Goal: Information Seeking & Learning: Check status

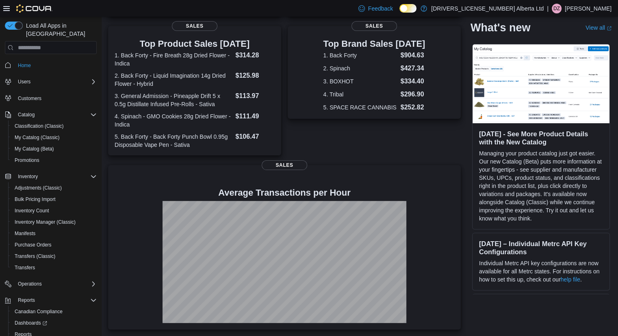
scroll to position [163, 0]
click at [29, 331] on span "Reports" at bounding box center [23, 334] width 17 height 7
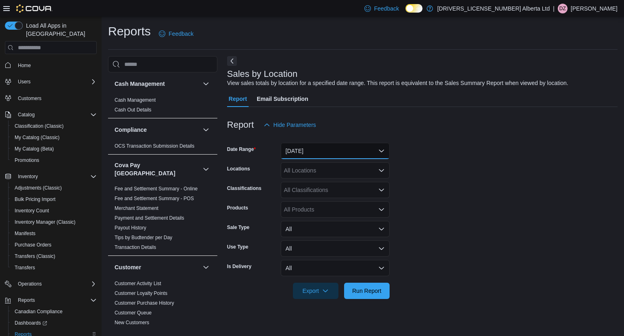
click at [382, 150] on button "[DATE]" at bounding box center [335, 151] width 109 height 16
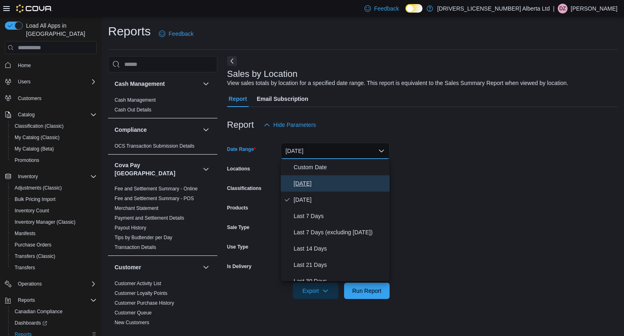
click at [349, 179] on span "[DATE]" at bounding box center [340, 183] width 93 height 10
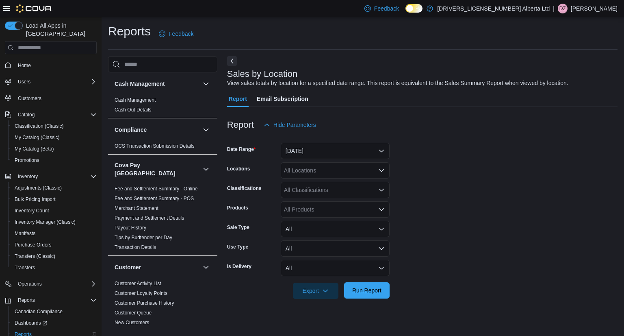
click at [364, 291] on span "Run Report" at bounding box center [366, 290] width 29 height 8
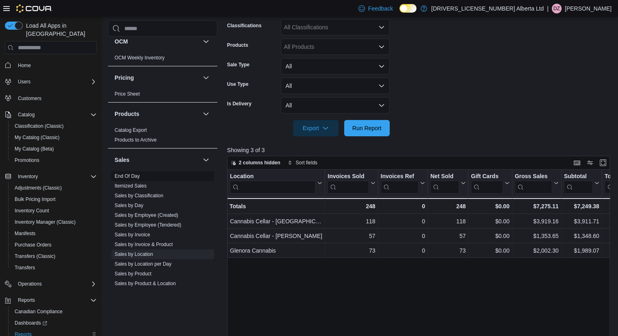
scroll to position [569, 0]
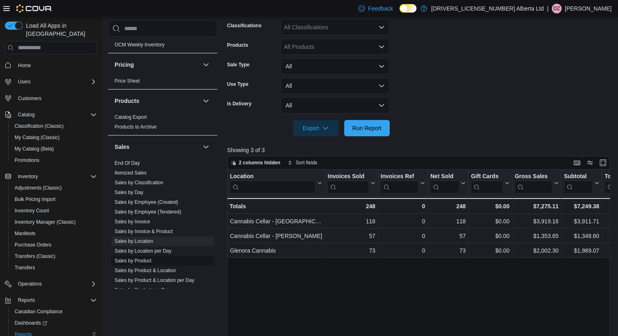
click at [146, 258] on link "Sales by Product" at bounding box center [133, 261] width 37 height 6
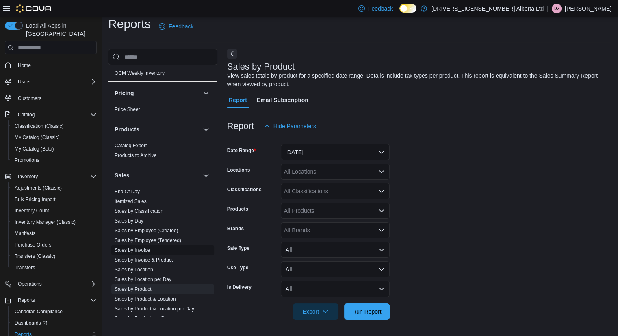
scroll to position [7, 0]
click at [332, 154] on button "[DATE]" at bounding box center [335, 152] width 109 height 16
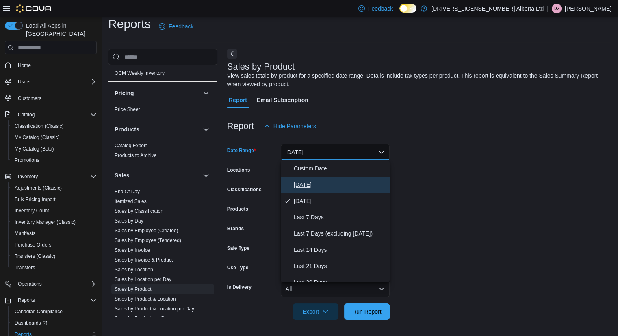
click at [309, 181] on span "[DATE]" at bounding box center [340, 185] width 93 height 10
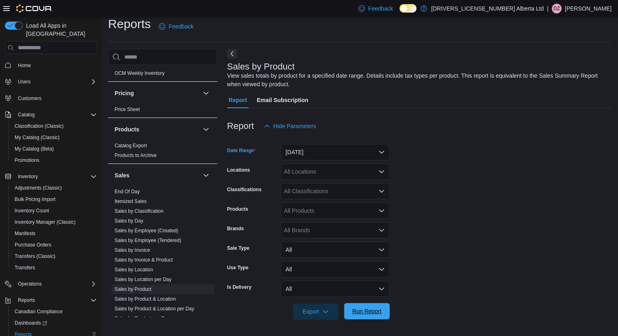
click at [369, 308] on span "Run Report" at bounding box center [366, 311] width 29 height 8
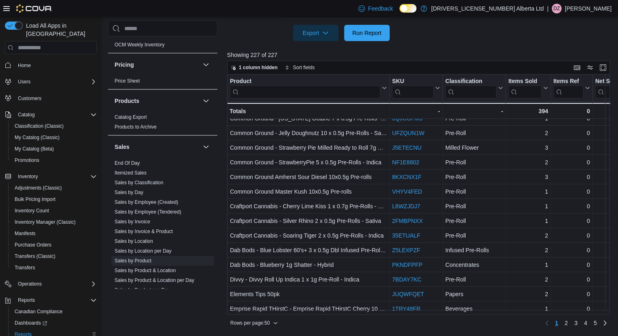
scroll to position [540, 0]
click at [568, 322] on span "2" at bounding box center [566, 323] width 3 height 8
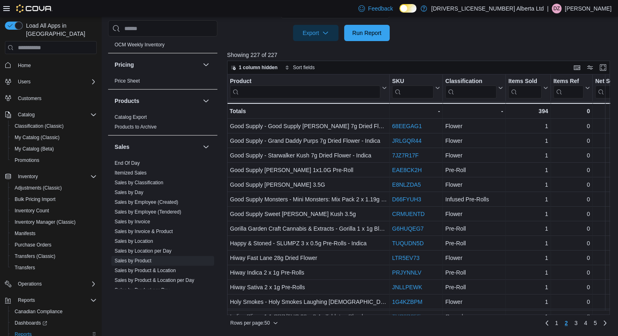
scroll to position [323, 0]
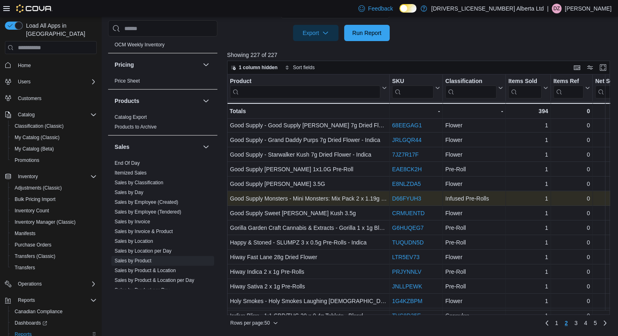
click at [417, 200] on link "D66FYUH3" at bounding box center [406, 198] width 29 height 7
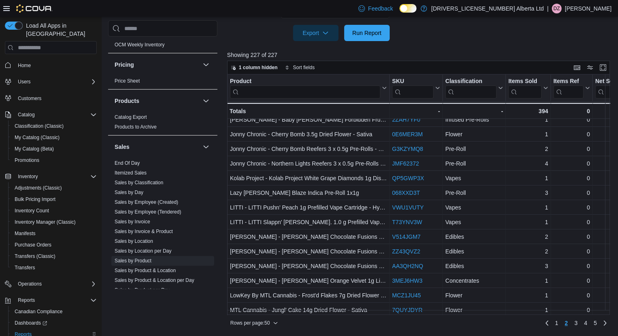
scroll to position [540, 0]
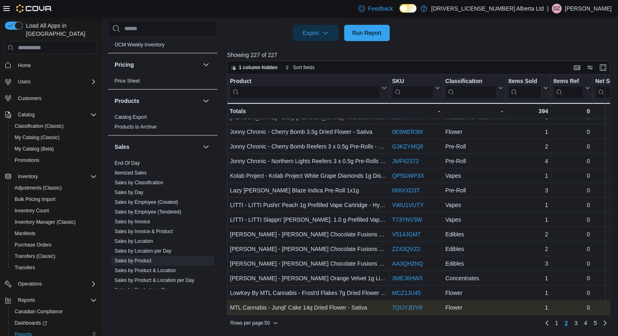
click at [411, 304] on link "7QUYJDYR" at bounding box center [407, 307] width 30 height 7
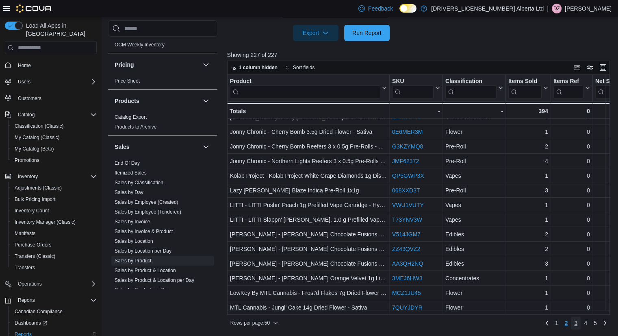
click at [578, 324] on span "3" at bounding box center [575, 323] width 3 height 8
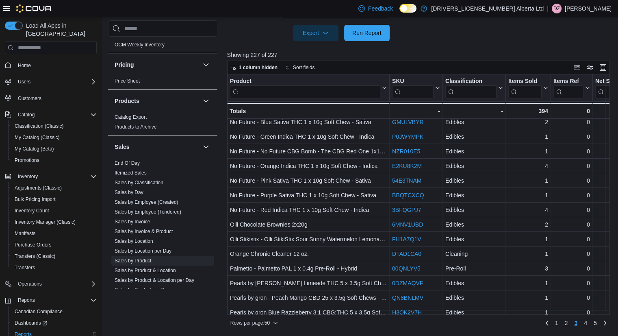
scroll to position [7, 0]
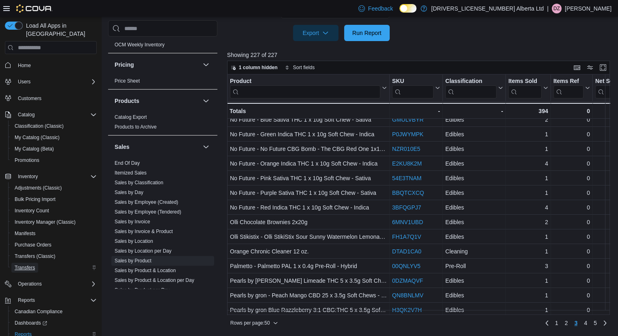
click at [26, 264] on span "Transfers" at bounding box center [25, 267] width 20 height 7
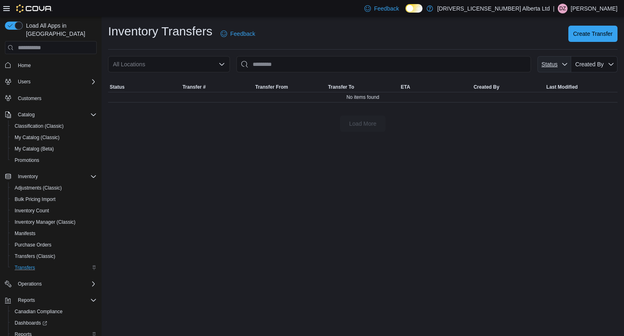
click at [554, 63] on span "Status" at bounding box center [550, 64] width 16 height 7
click at [529, 134] on div "Inventory Transfers Feedback Create Transfer All Locations Status Created By So…" at bounding box center [363, 78] width 523 height 122
click at [608, 62] on icon "button" at bounding box center [611, 64] width 7 height 7
click at [583, 128] on div "Load More" at bounding box center [363, 123] width 510 height 16
click at [40, 253] on span "Transfers (Classic)" at bounding box center [35, 256] width 41 height 7
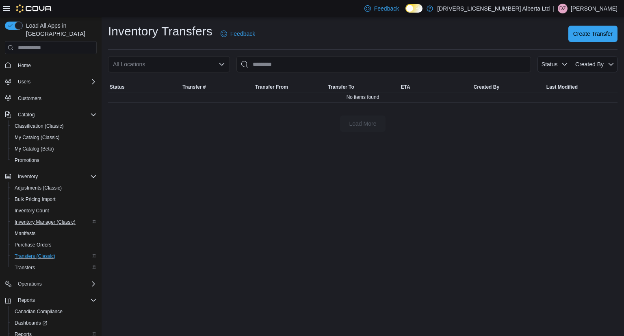
scroll to position [34, 0]
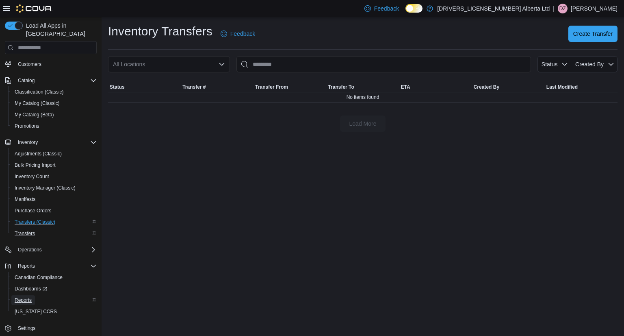
click at [27, 297] on span "Reports" at bounding box center [23, 300] width 17 height 7
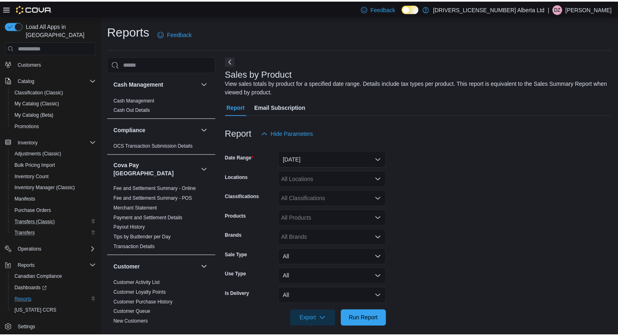
scroll to position [7, 0]
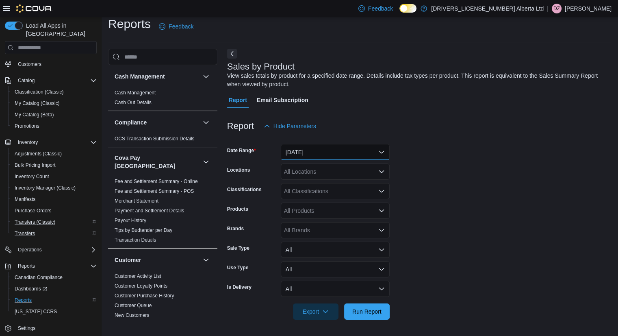
click at [369, 149] on button "[DATE]" at bounding box center [335, 152] width 109 height 16
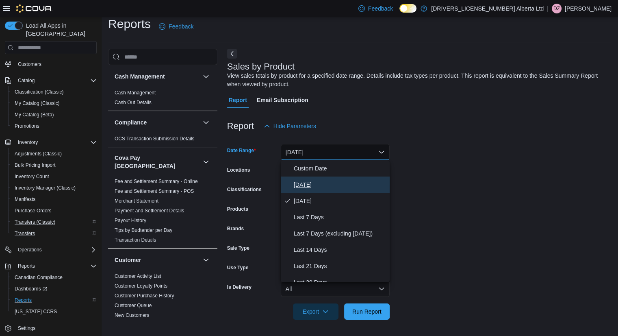
click at [344, 178] on button "[DATE]" at bounding box center [335, 184] width 109 height 16
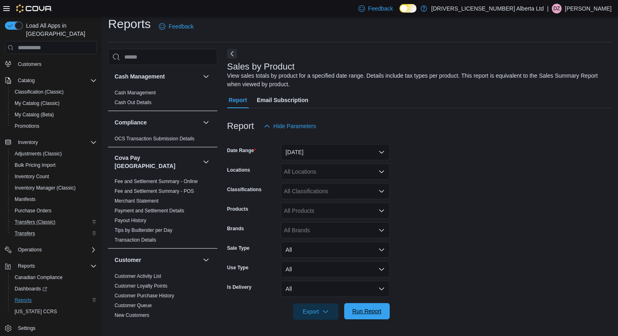
click at [358, 311] on span "Run Report" at bounding box center [366, 311] width 29 height 8
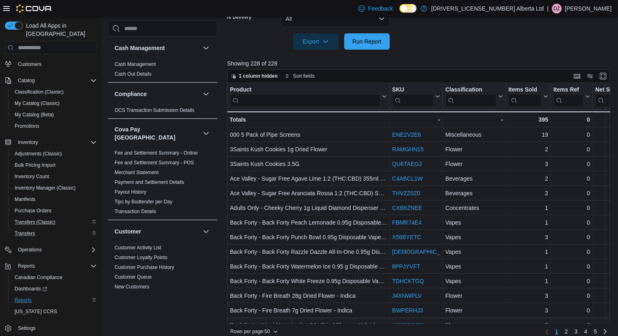
scroll to position [286, 0]
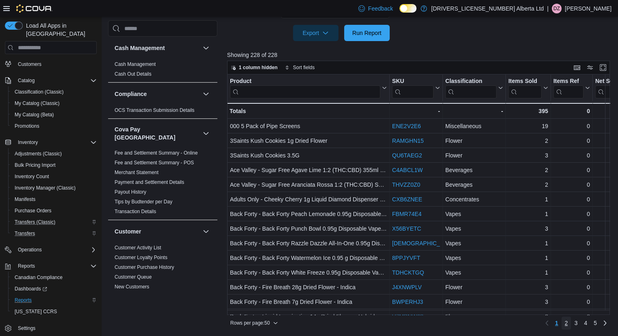
click at [568, 324] on span "2" at bounding box center [566, 323] width 3 height 8
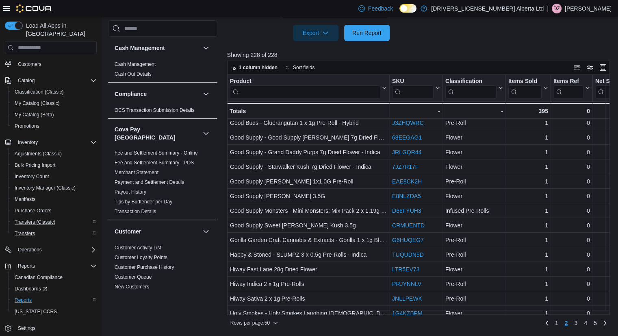
scroll to position [540, 0]
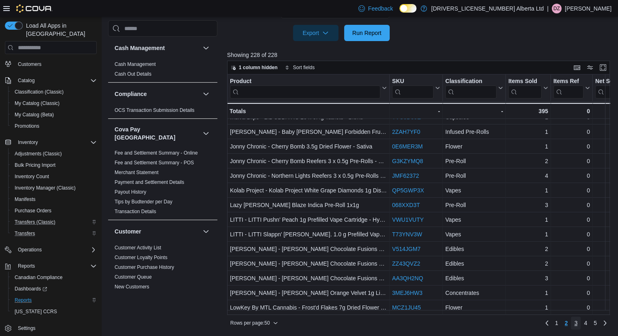
click at [581, 322] on link "3" at bounding box center [576, 322] width 10 height 13
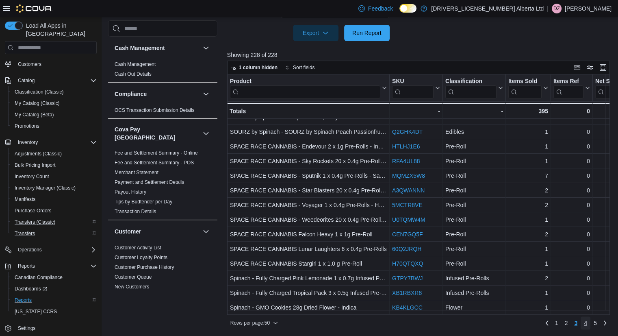
click at [587, 322] on span "4" at bounding box center [585, 323] width 3 height 8
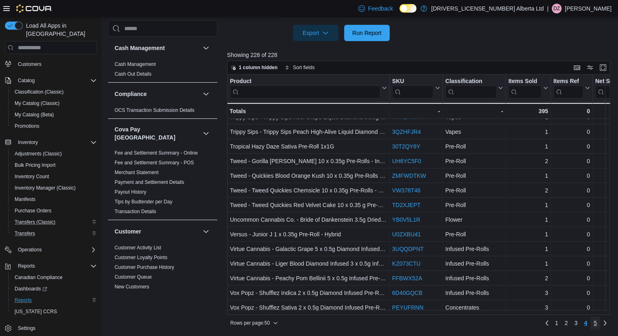
click at [597, 324] on span "5" at bounding box center [595, 323] width 3 height 8
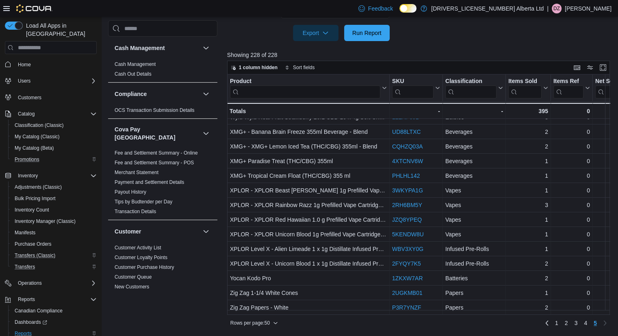
scroll to position [0, 0]
click at [35, 78] on div "Users" at bounding box center [56, 82] width 82 height 10
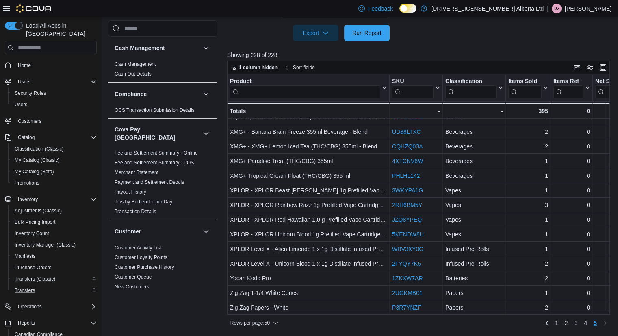
click at [39, 60] on span "Home" at bounding box center [56, 65] width 82 height 10
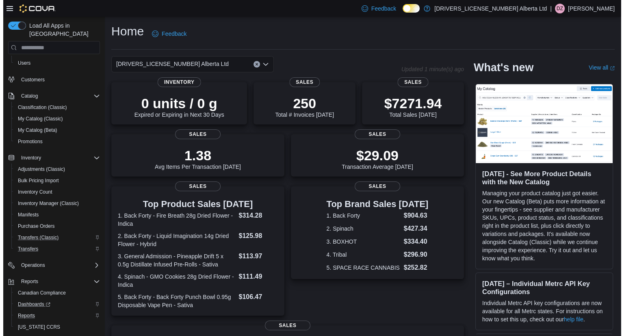
scroll to position [57, 0]
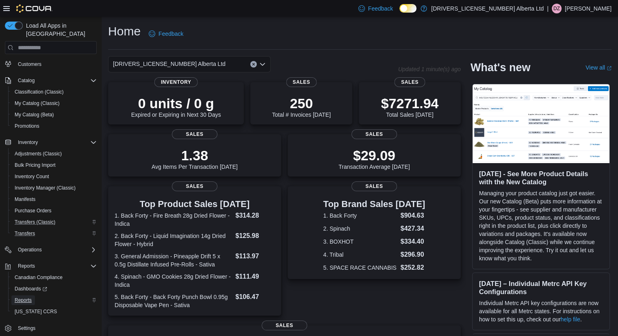
click at [30, 295] on span "Reports" at bounding box center [23, 300] width 17 height 10
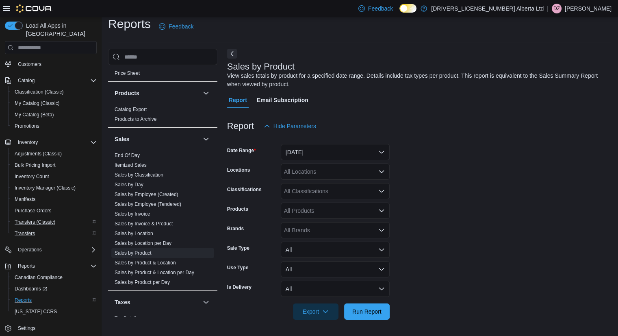
scroll to position [626, 0]
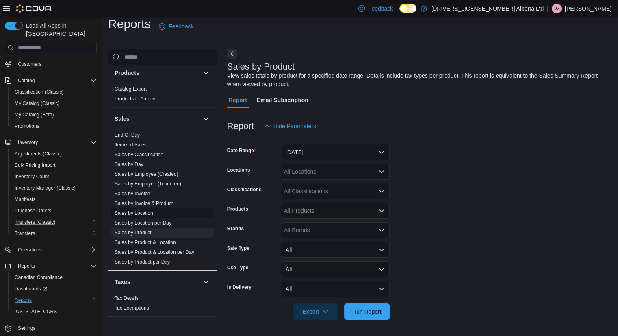
click at [146, 210] on link "Sales by Location" at bounding box center [134, 213] width 39 height 6
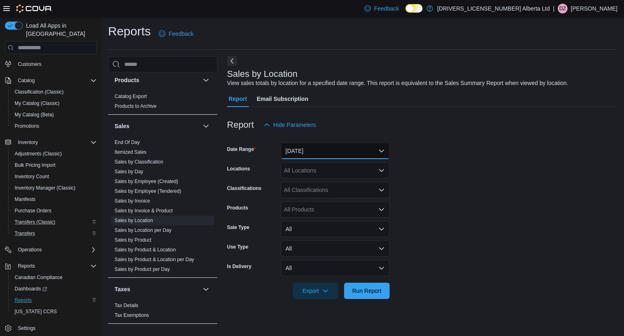
click at [316, 152] on button "[DATE]" at bounding box center [335, 151] width 109 height 16
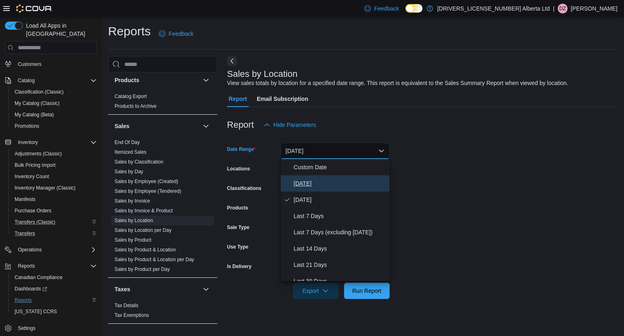
click at [306, 185] on span "[DATE]" at bounding box center [340, 183] width 93 height 10
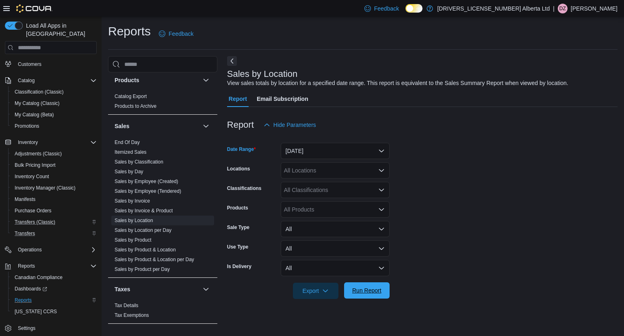
click at [367, 285] on span "Run Report" at bounding box center [367, 290] width 36 height 16
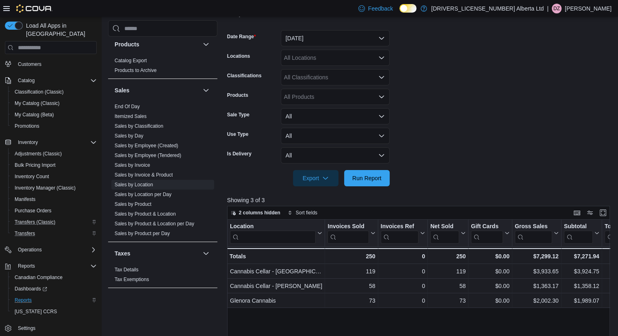
scroll to position [244, 0]
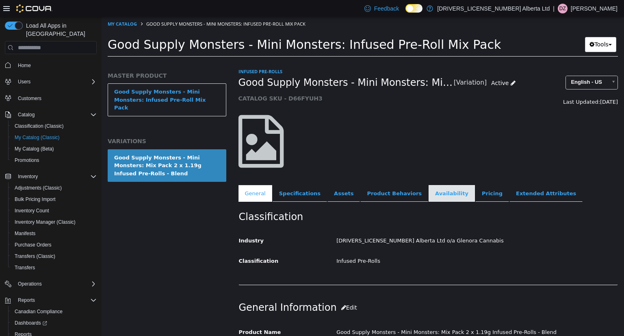
click at [429, 194] on link "Availability" at bounding box center [452, 193] width 46 height 17
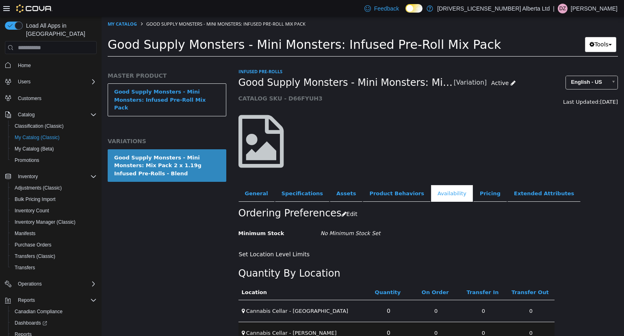
scroll to position [37, 0]
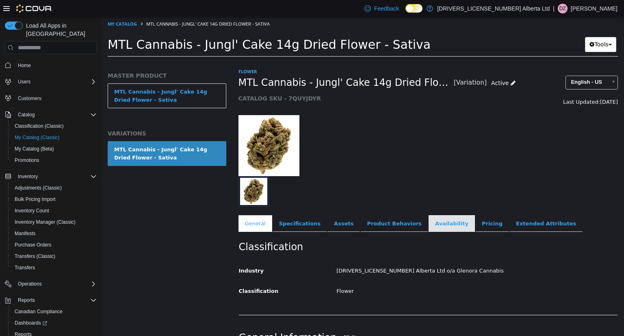
click at [429, 222] on link "Availability" at bounding box center [452, 223] width 46 height 17
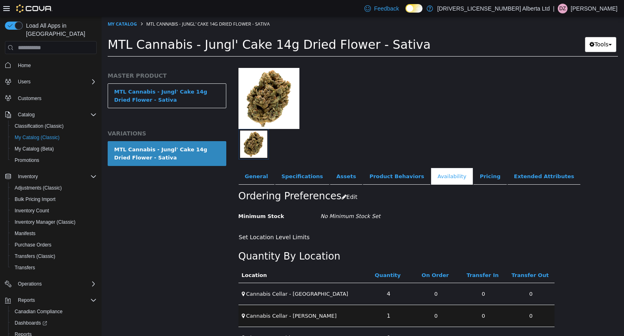
scroll to position [68, 0]
